Goal: Information Seeking & Learning: Learn about a topic

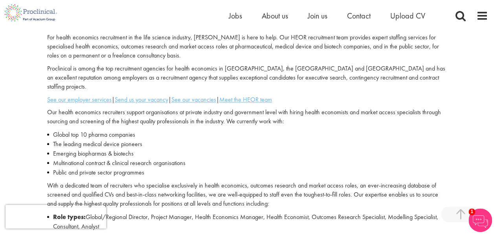
scroll to position [226, 0]
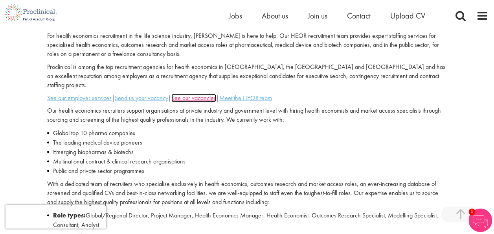
click at [202, 94] on u "See our vacancies" at bounding box center [193, 98] width 45 height 8
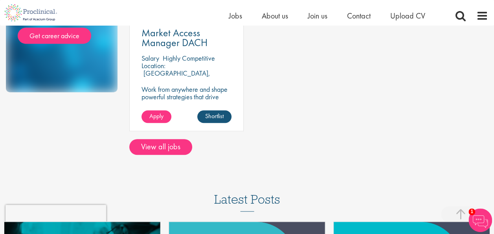
scroll to position [218, 0]
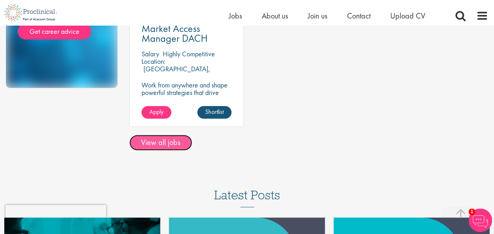
click at [161, 134] on link "View all jobs" at bounding box center [160, 142] width 63 height 16
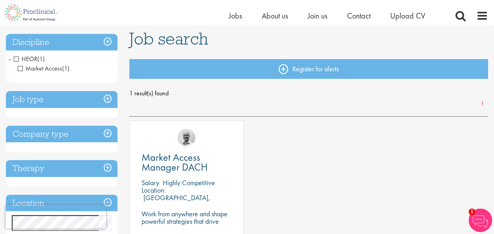
scroll to position [53, 0]
